Goal: Task Accomplishment & Management: Use online tool/utility

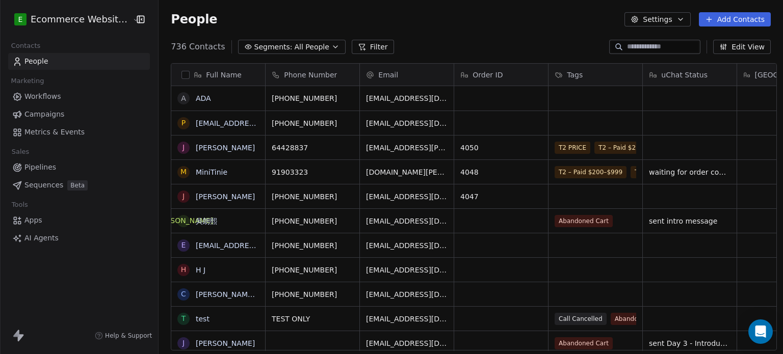
scroll to position [304, 622]
click at [295, 42] on span "All People" at bounding box center [312, 47] width 35 height 11
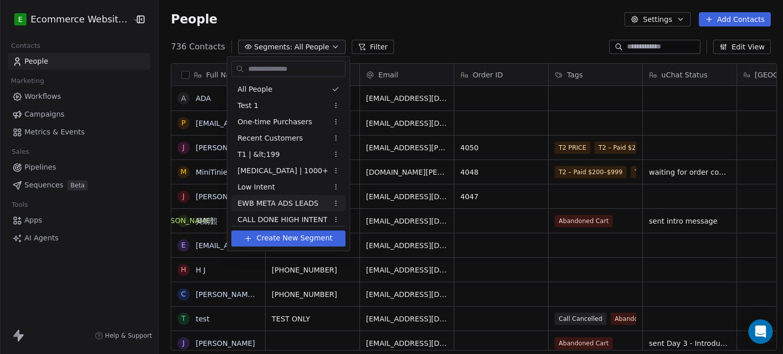
click at [263, 206] on span "EWB META ADS LEADS" at bounding box center [278, 203] width 81 height 11
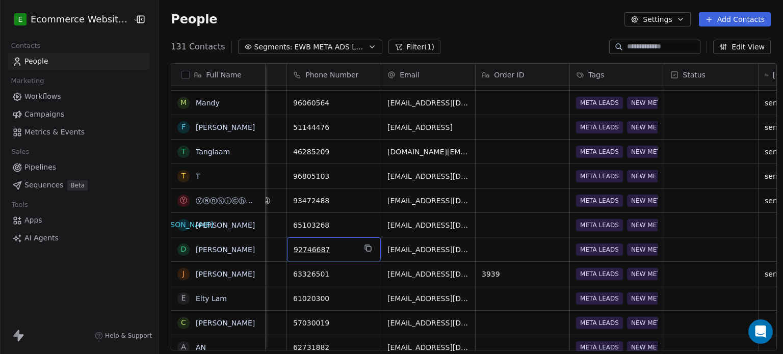
scroll to position [0, 305]
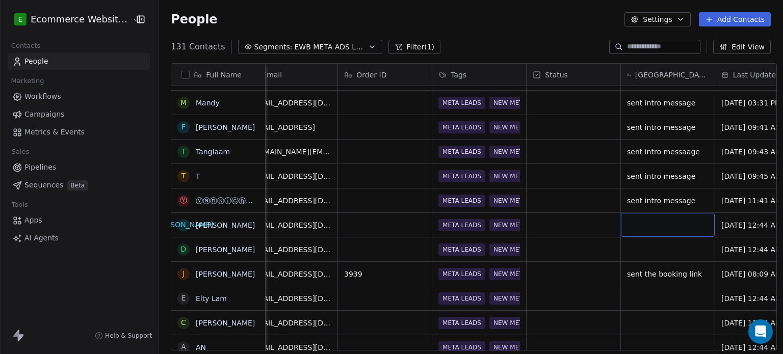
click at [648, 221] on div "grid" at bounding box center [668, 225] width 94 height 24
type textarea "**********"
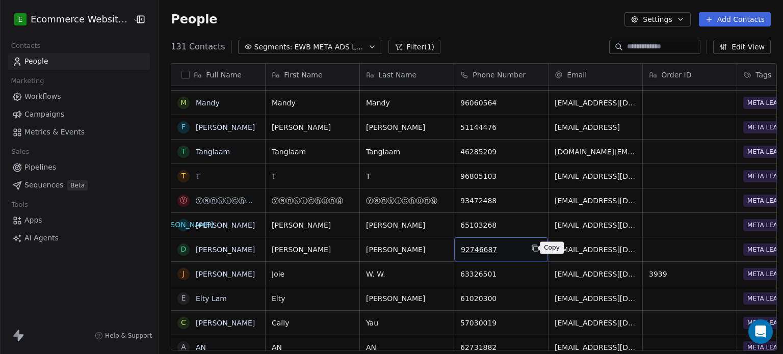
click at [531, 248] on icon "grid" at bounding box center [535, 248] width 8 height 8
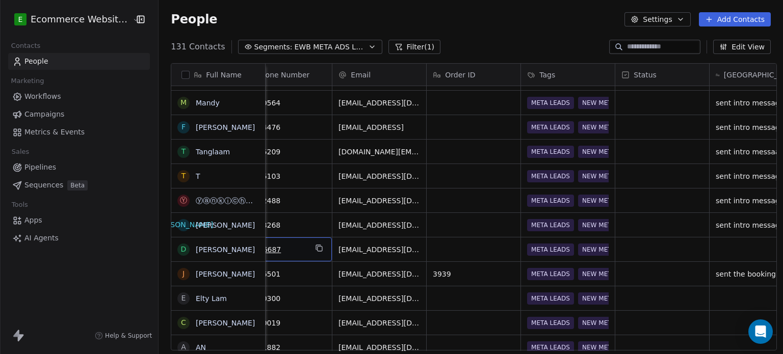
scroll to position [0, 289]
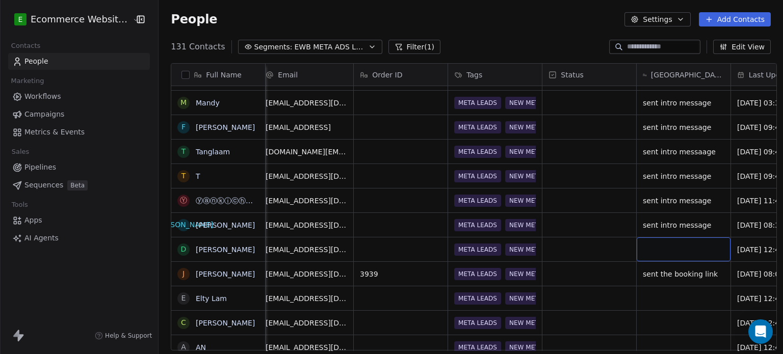
click at [688, 245] on div "grid" at bounding box center [684, 250] width 94 height 24
type textarea "**********"
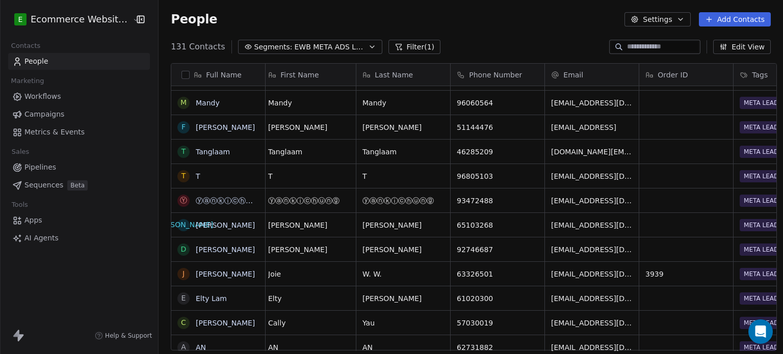
scroll to position [0, 0]
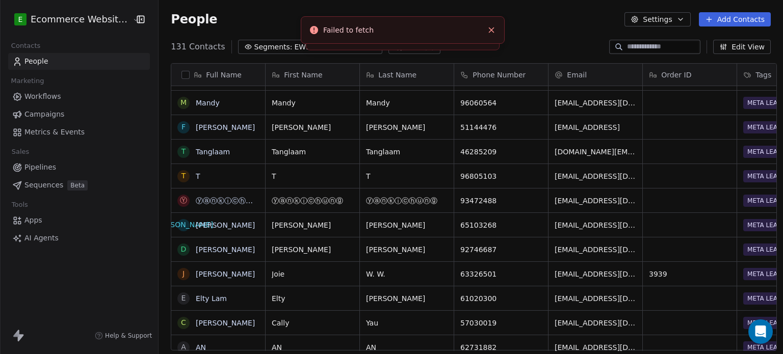
click at [531, 297] on icon "grid" at bounding box center [535, 297] width 8 height 8
